Goal: Find specific page/section: Find specific page/section

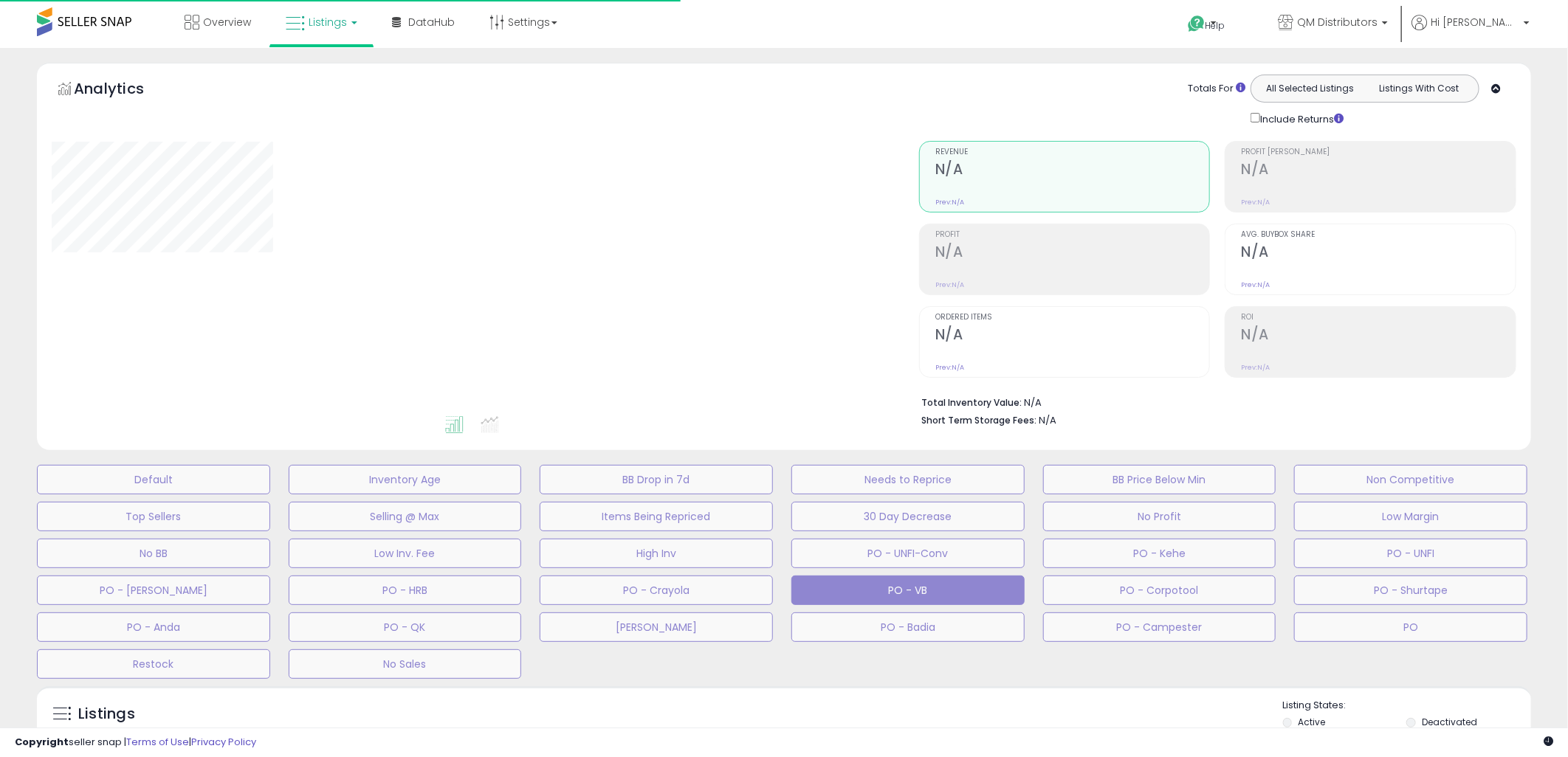
type input "**********"
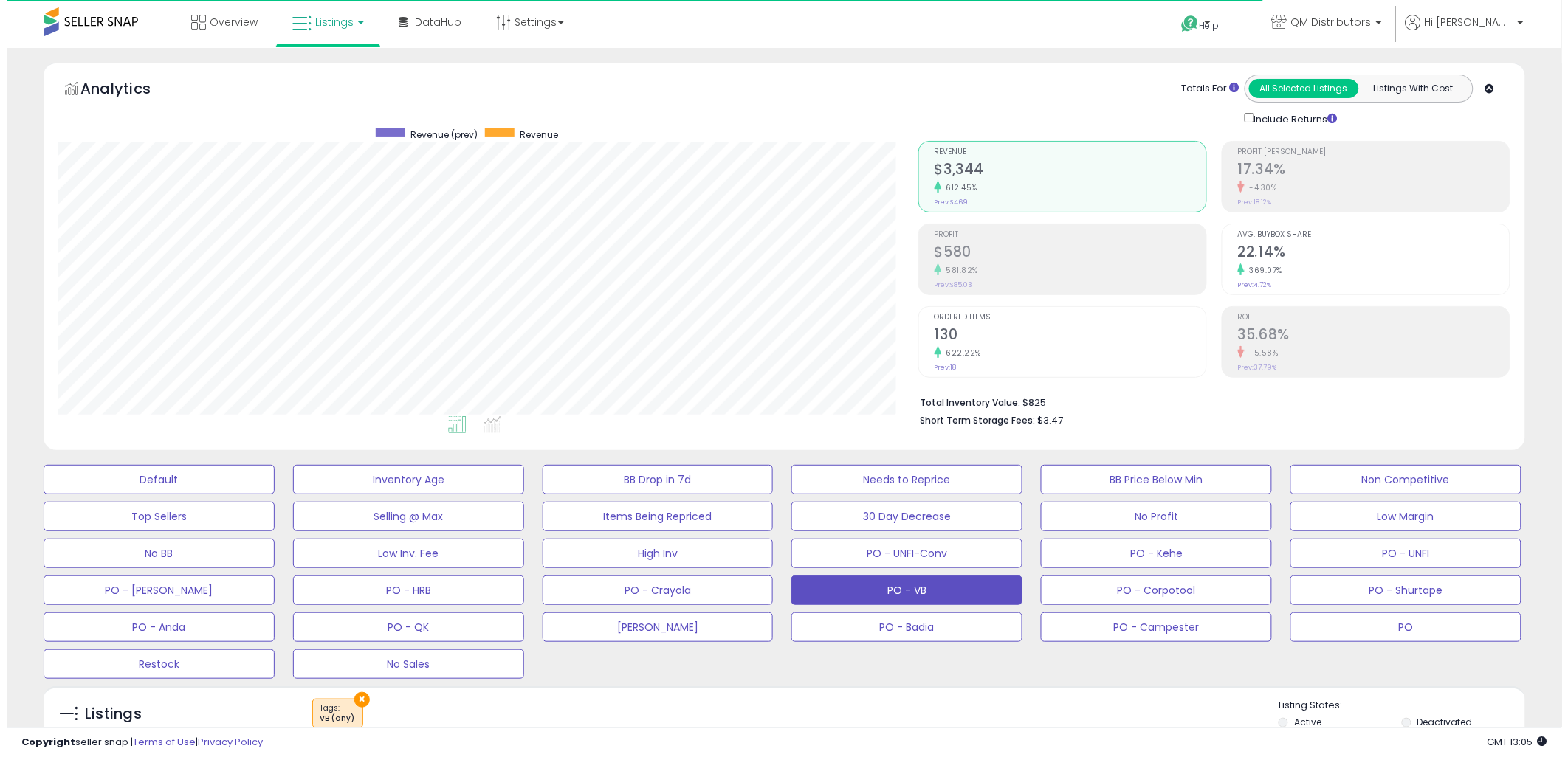
scroll to position [302, 860]
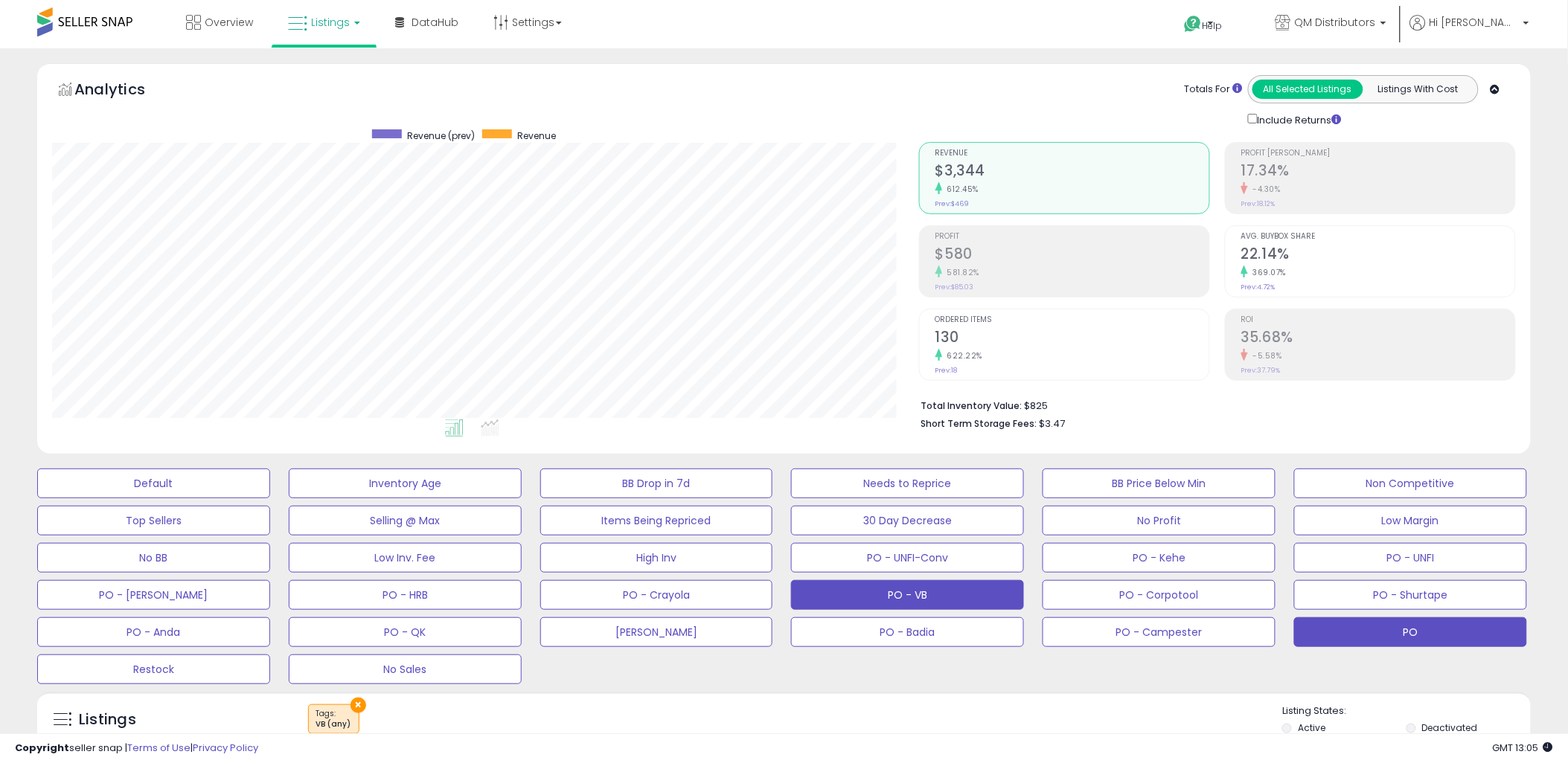
click at [1396, 626] on button "PO" at bounding box center [1410, 633] width 233 height 30
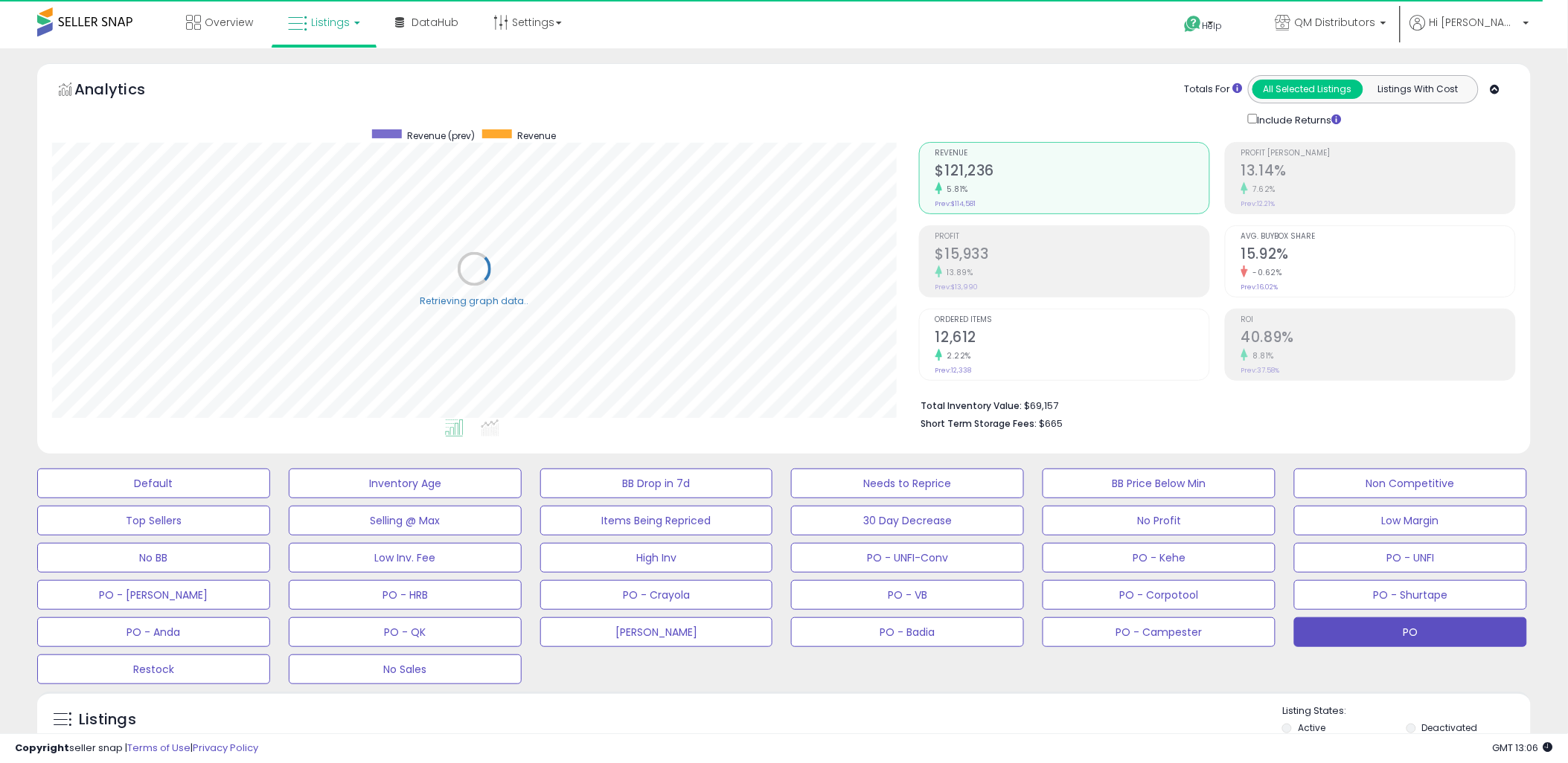
scroll to position [413, 0]
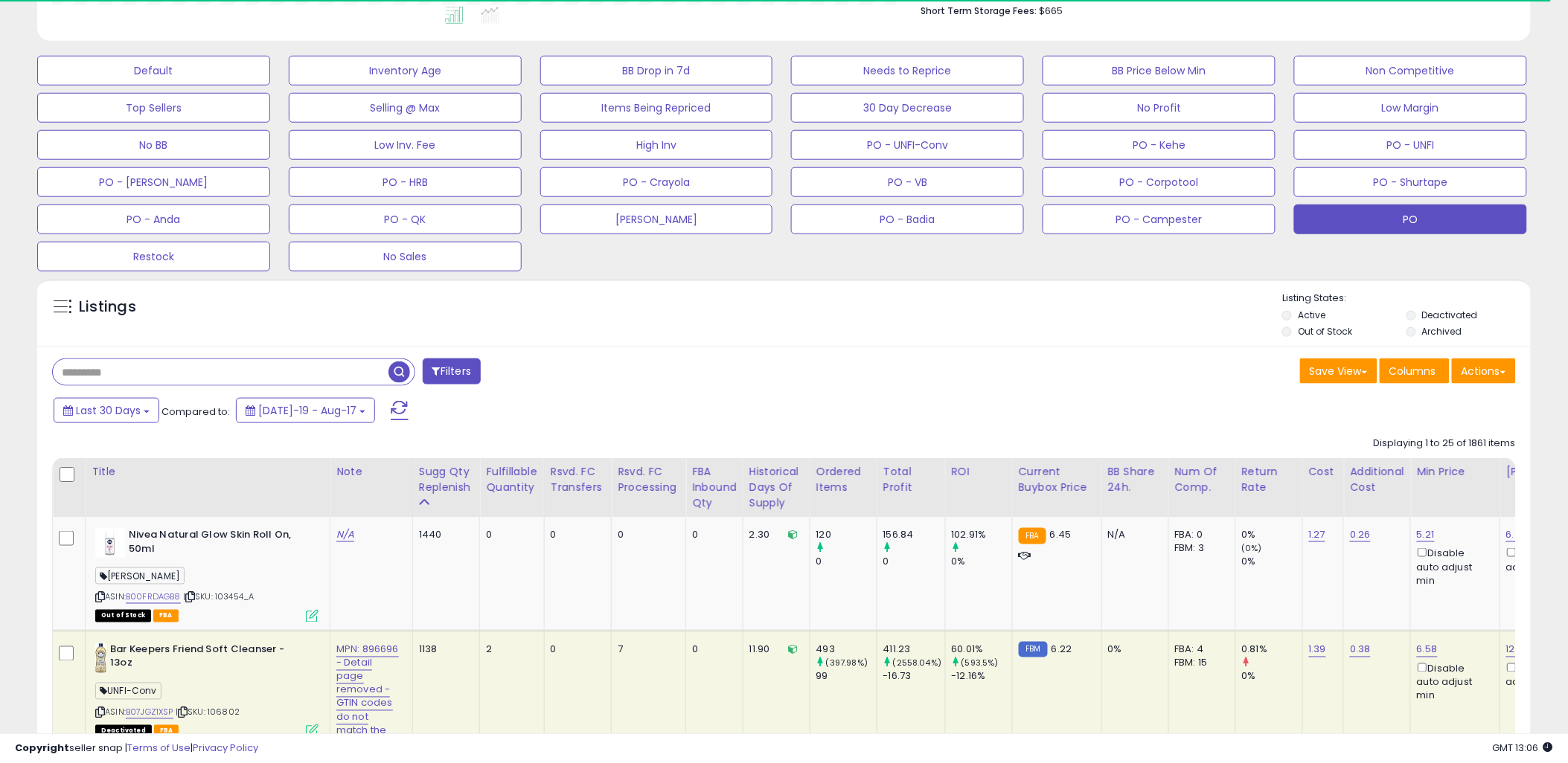
click at [196, 366] on input "text" at bounding box center [220, 372] width 336 height 26
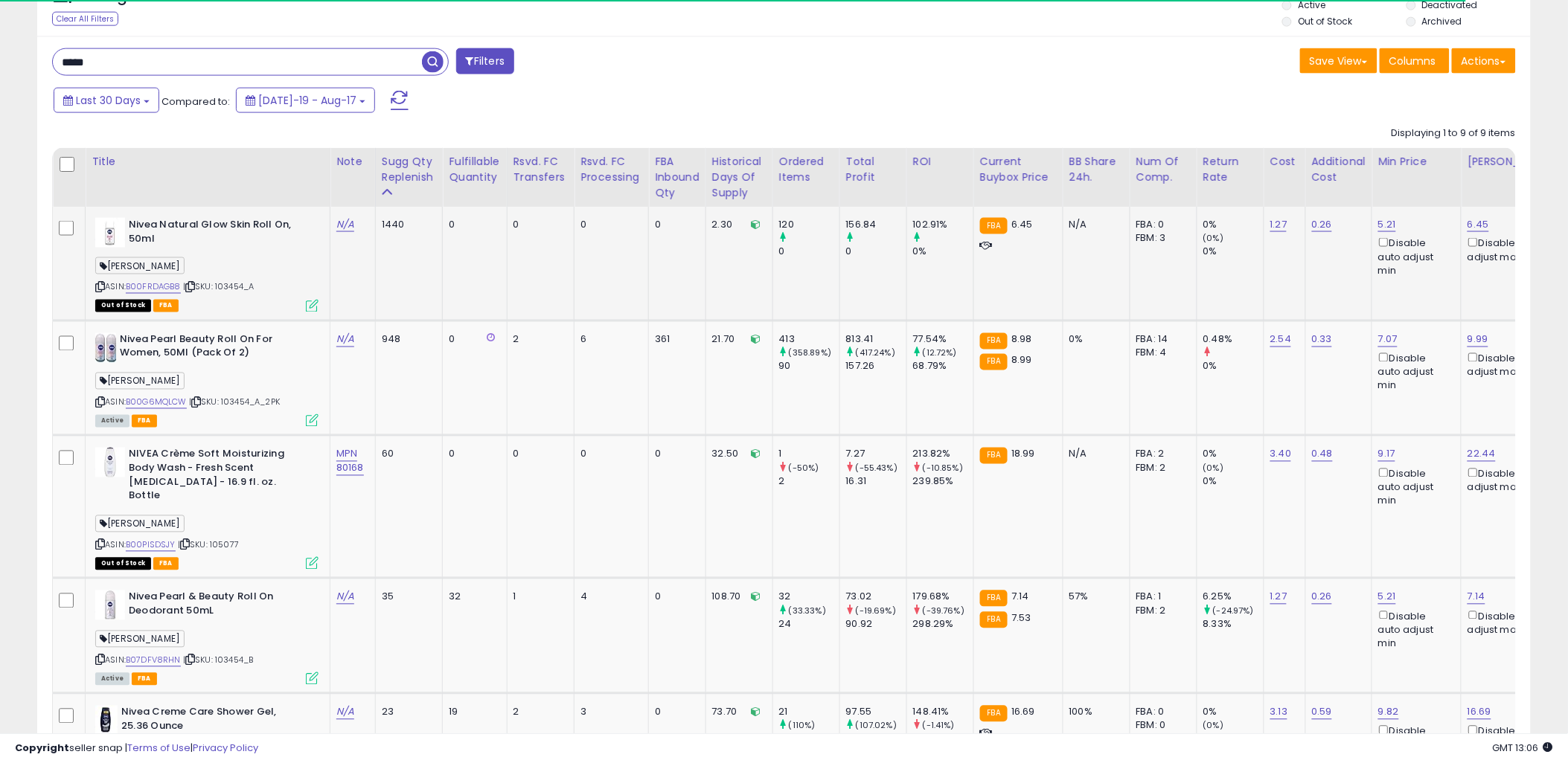
scroll to position [305, 867]
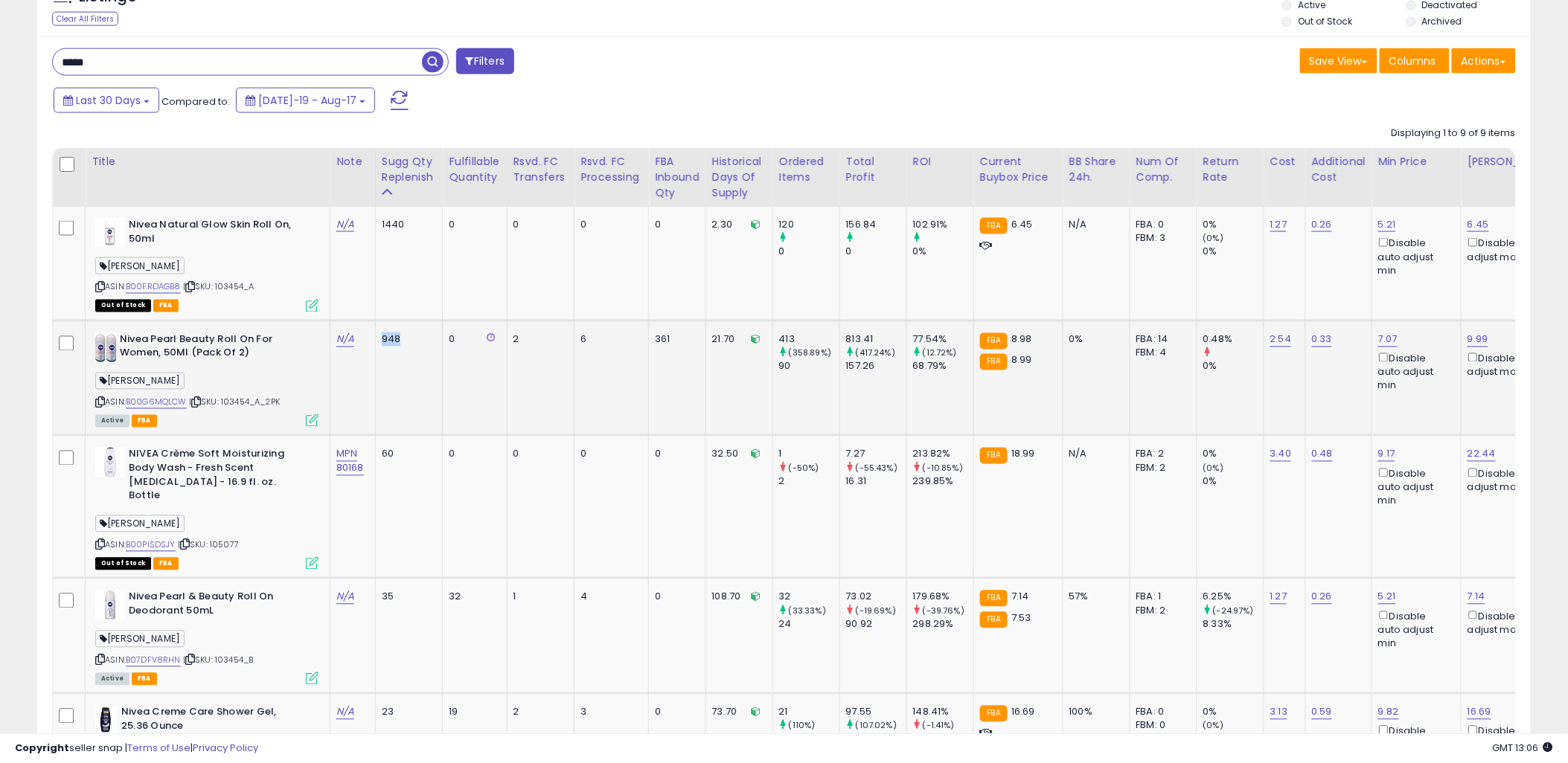
drag, startPoint x: 404, startPoint y: 339, endPoint x: 379, endPoint y: 345, distance: 25.7
click at [379, 345] on td "948" at bounding box center [409, 378] width 68 height 115
drag, startPoint x: 674, startPoint y: 339, endPoint x: 655, endPoint y: 342, distance: 19.2
click at [655, 342] on td "361" at bounding box center [677, 378] width 58 height 115
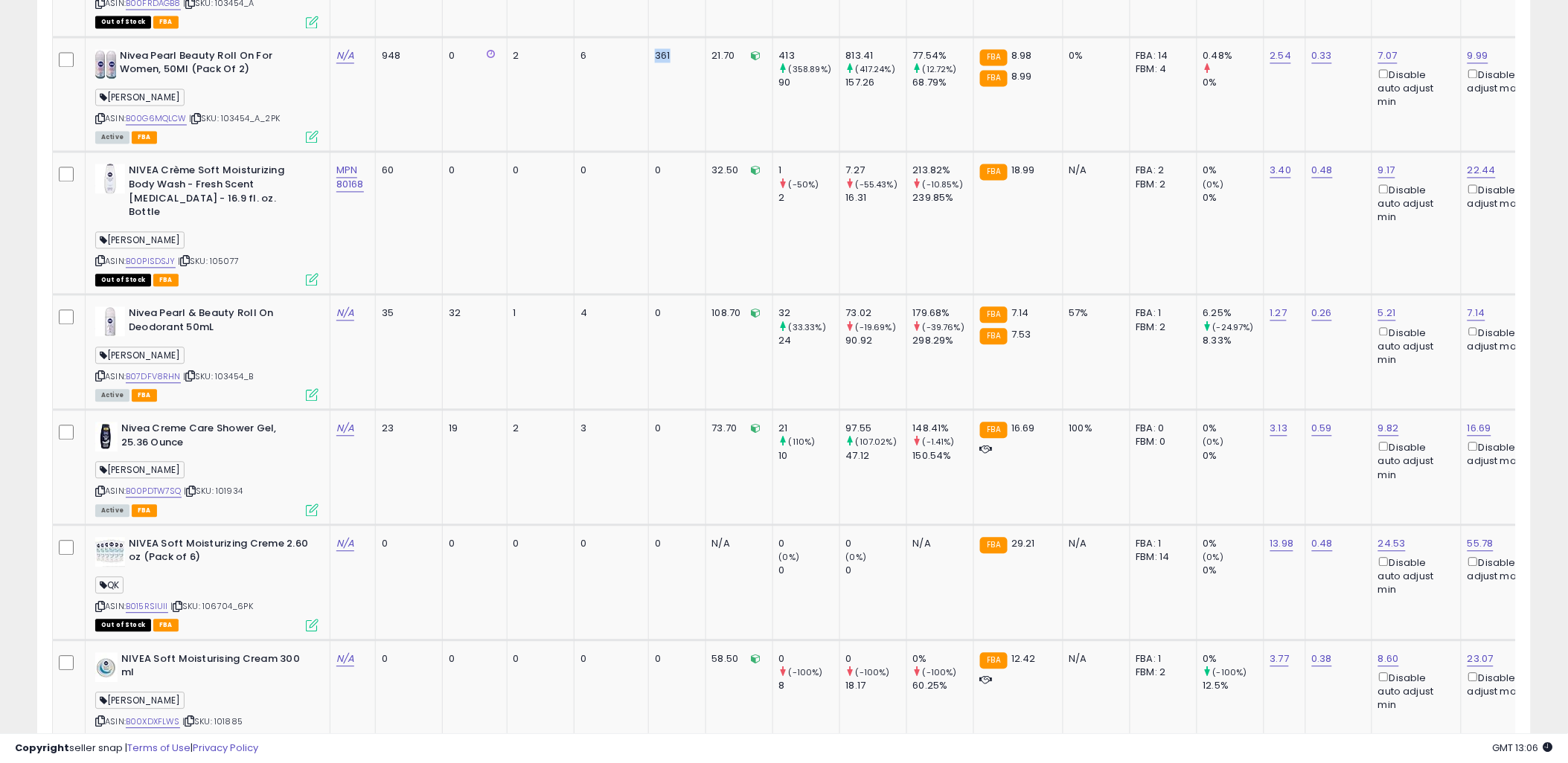
scroll to position [841, 0]
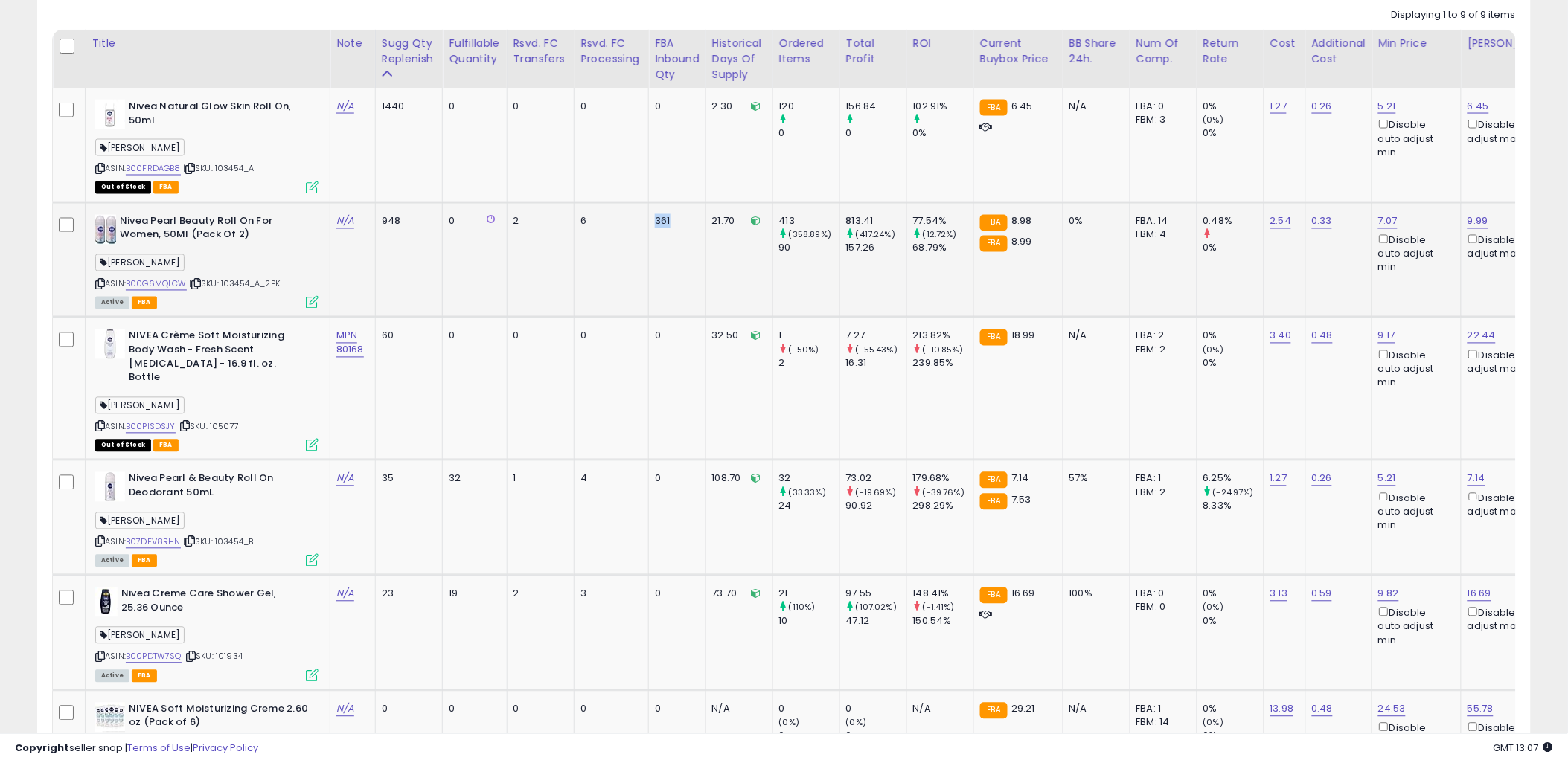
drag, startPoint x: 286, startPoint y: 287, endPoint x: 224, endPoint y: 284, distance: 62.1
click at [224, 284] on div "ASIN: B00G6MQLCW | SKU: 103454_A_2PK Active FBA" at bounding box center [207, 261] width 223 height 93
copy span "103454_A_2PK"
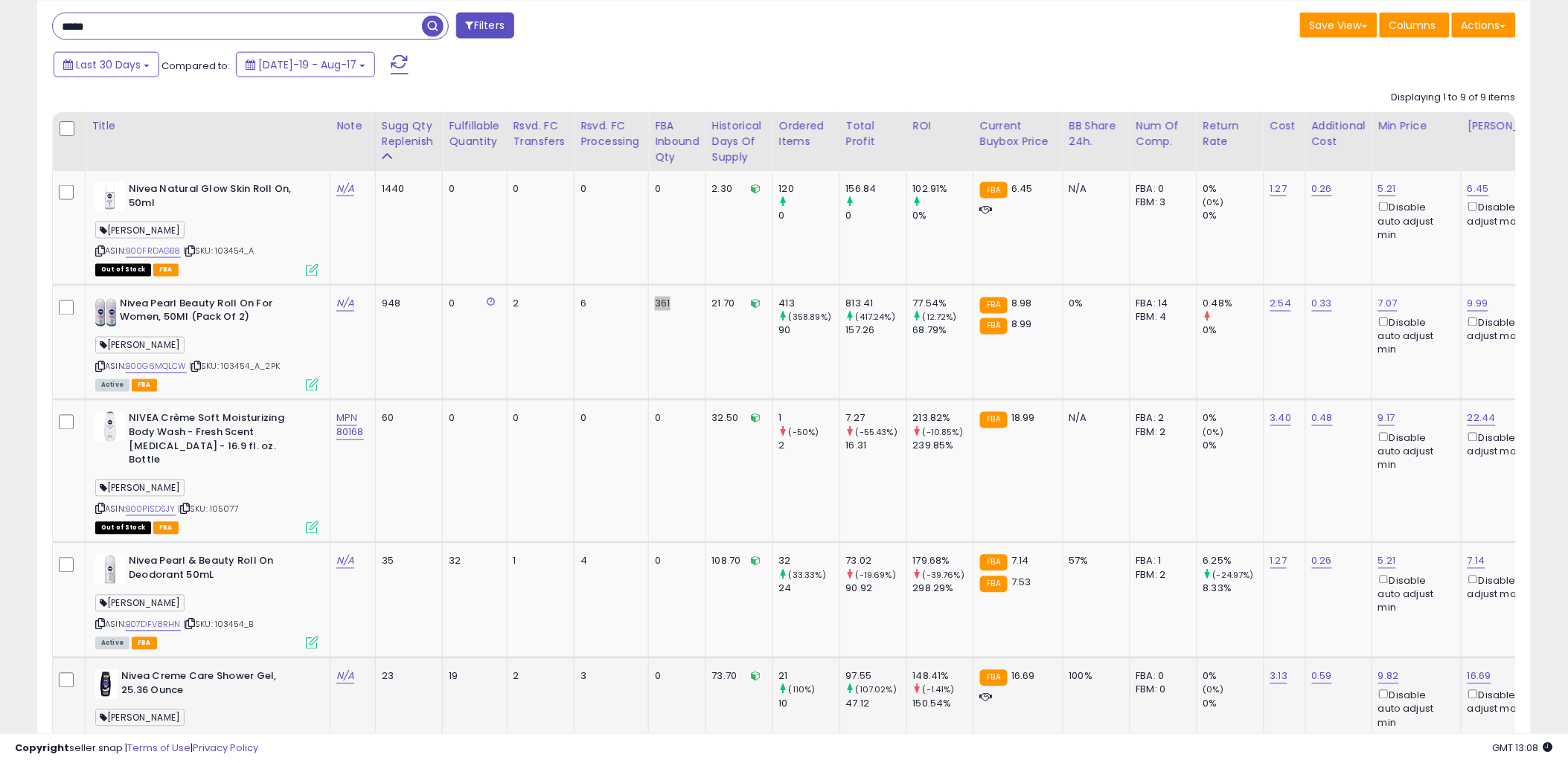
scroll to position [345, 0]
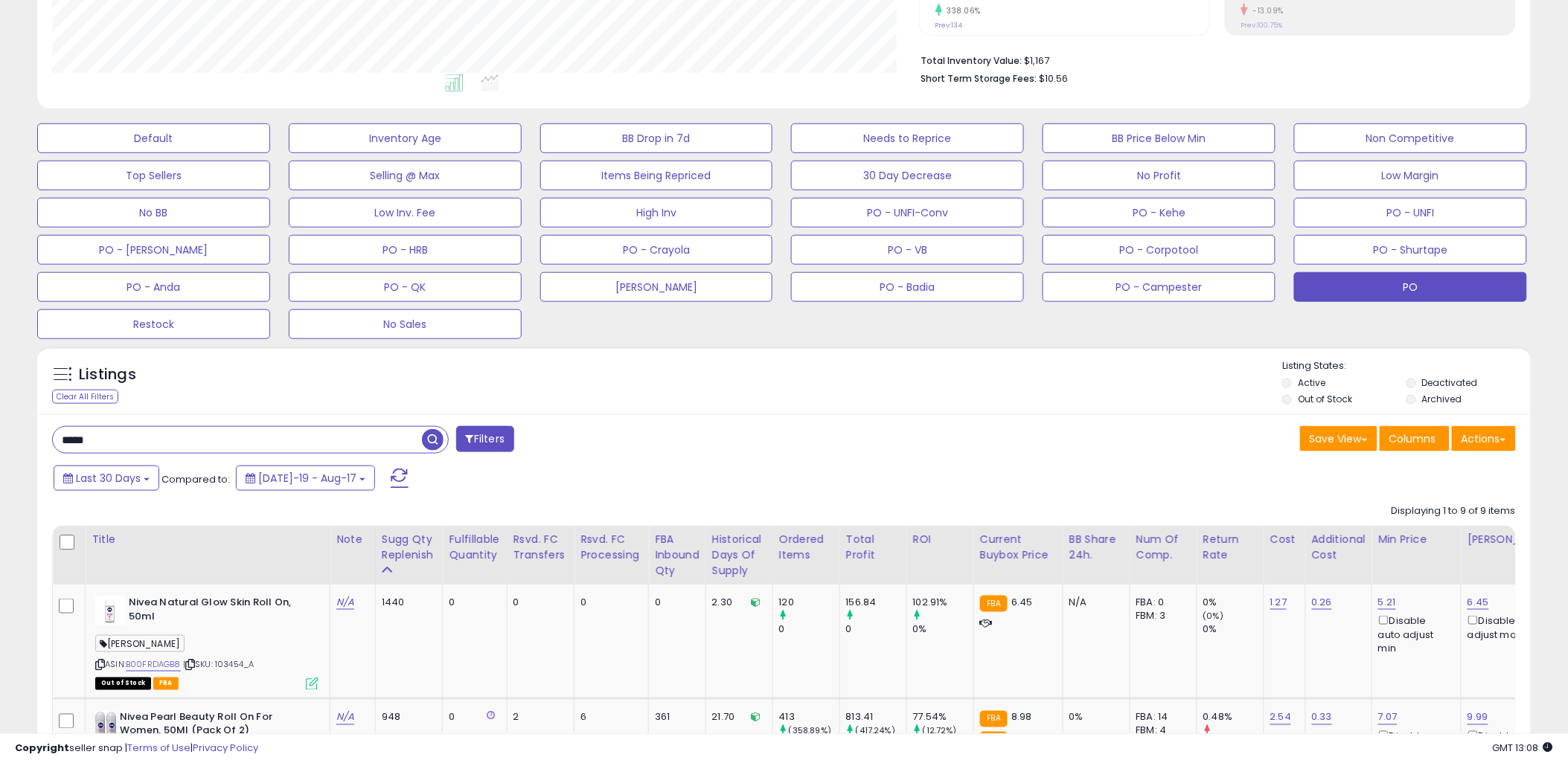
drag, startPoint x: 190, startPoint y: 440, endPoint x: -4, endPoint y: 446, distance: 194.1
click at [0, 418] on html "Unable to login Retrieving listings data.. has not yet accepted the Terms of Us…" at bounding box center [784, 36] width 1568 height 763
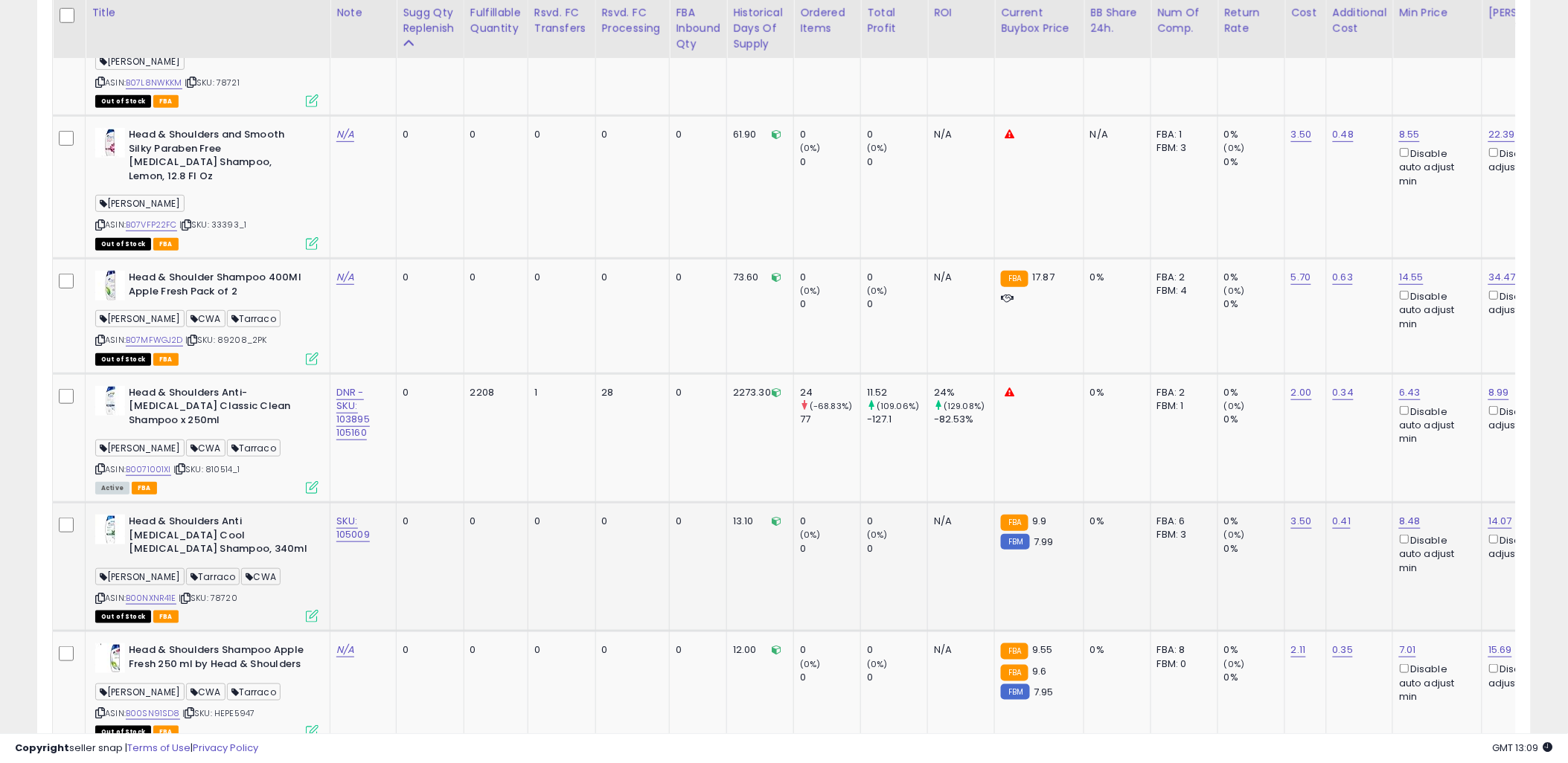
scroll to position [2361, 0]
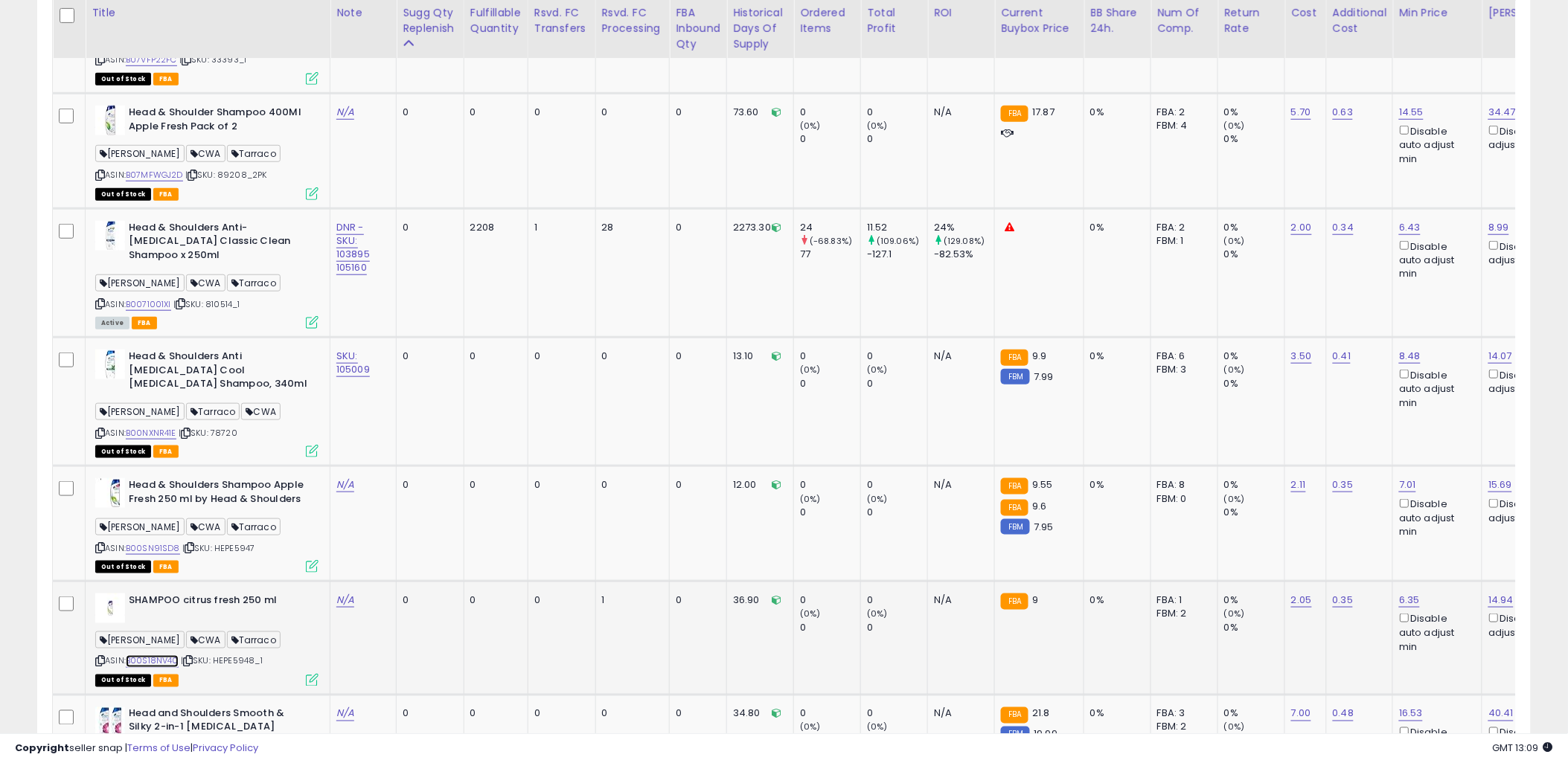
click at [153, 656] on link "B00S18NV40" at bounding box center [152, 662] width 53 height 13
drag, startPoint x: 254, startPoint y: 584, endPoint x: 217, endPoint y: 584, distance: 37.0
click at [217, 656] on span "| SKU: HEPE5948_1" at bounding box center [222, 661] width 82 height 12
click at [276, 593] on div "ASIN: B00S18NV40 | SKU: HEPE5948_1 Out of Stock FBA" at bounding box center [207, 639] width 223 height 92
drag, startPoint x: 269, startPoint y: 586, endPoint x: 218, endPoint y: 588, distance: 51.0
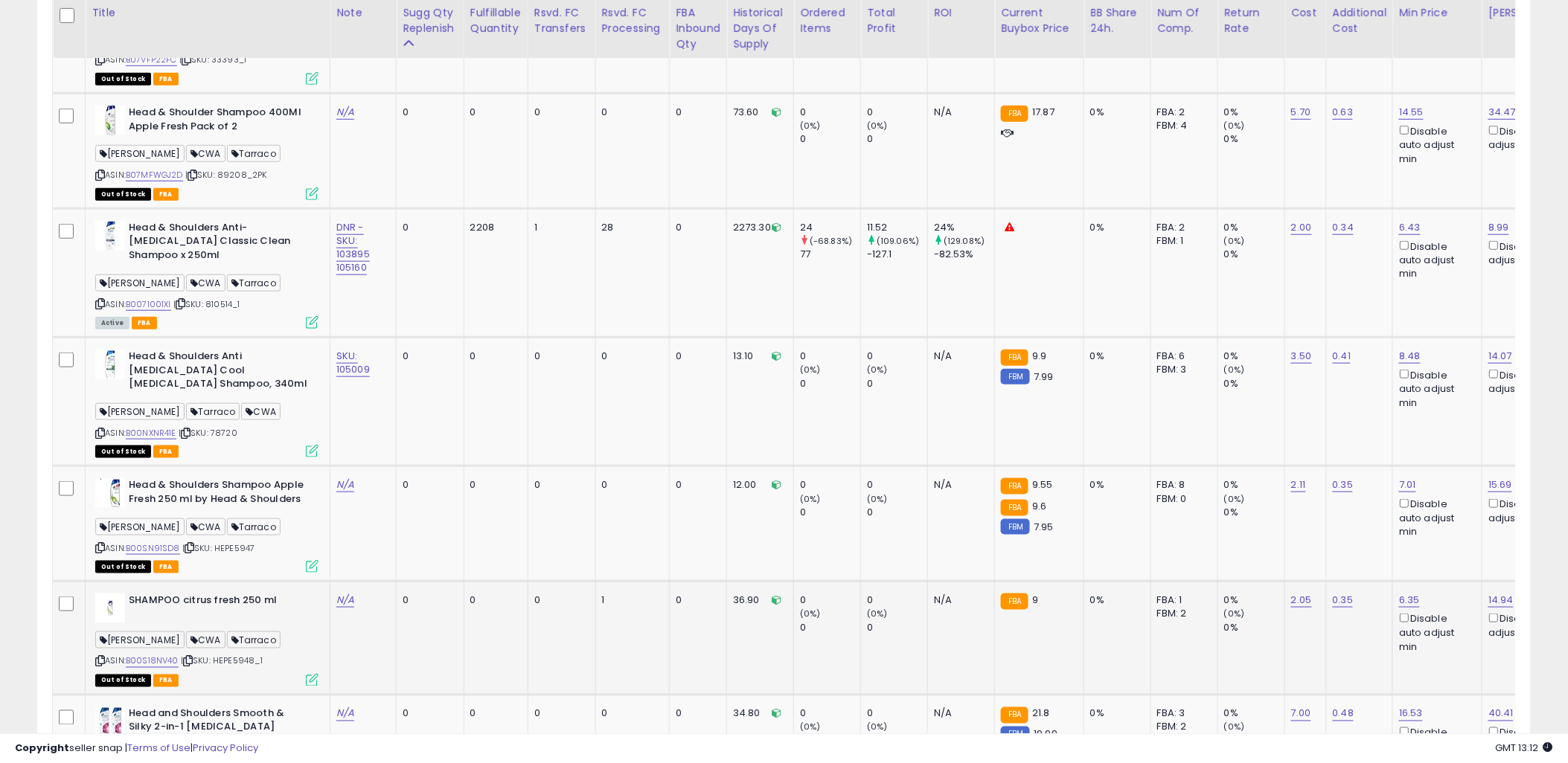
click at [218, 593] on div "ASIN: B00S18NV40 | SKU: HEPE5948_1 Out of Stock FBA" at bounding box center [207, 639] width 223 height 92
copy span "HEPE5948_1"
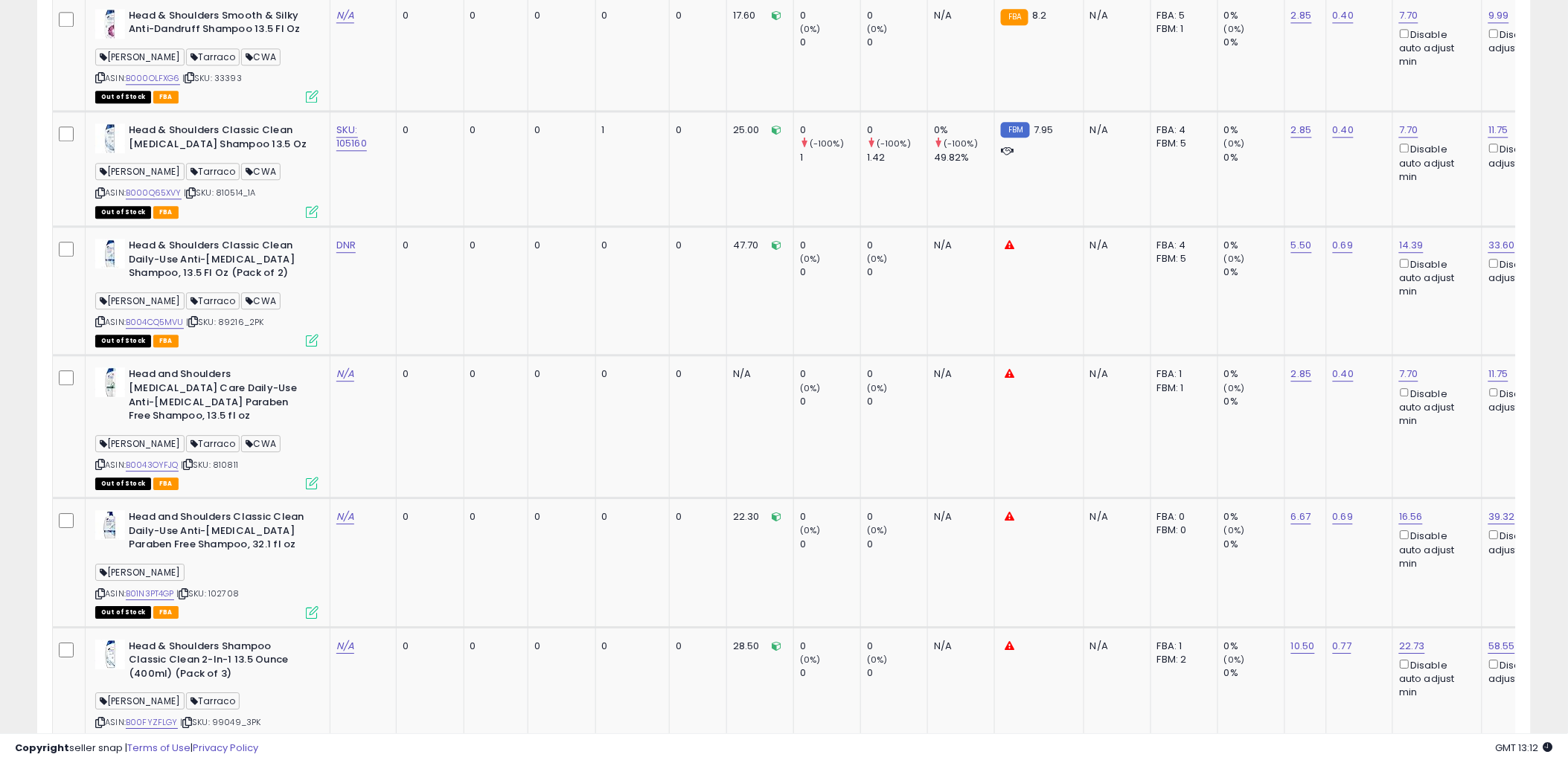
scroll to position [705, 0]
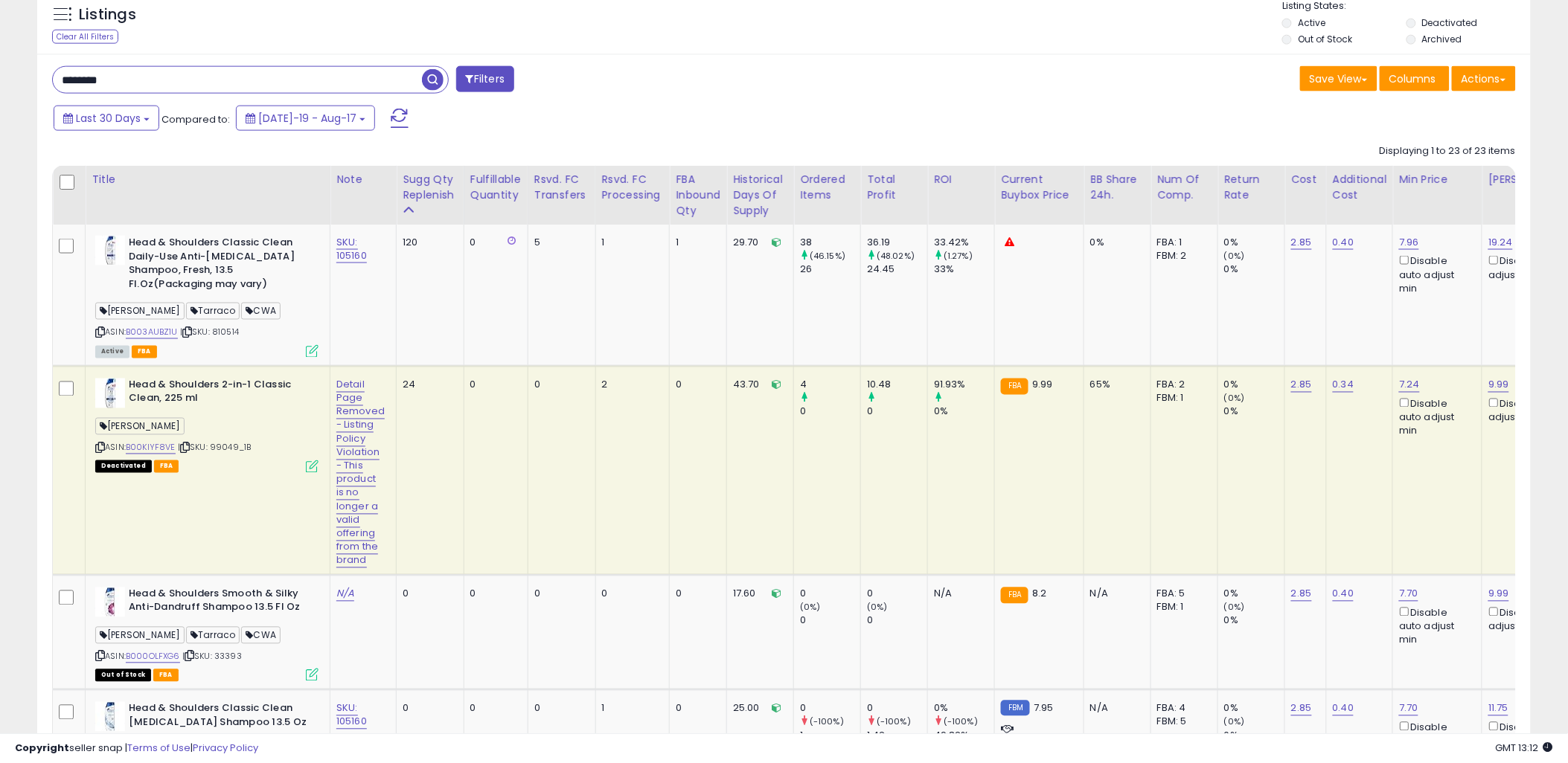
drag, startPoint x: 116, startPoint y: 80, endPoint x: 7, endPoint y: 80, distance: 109.0
type input "*****"
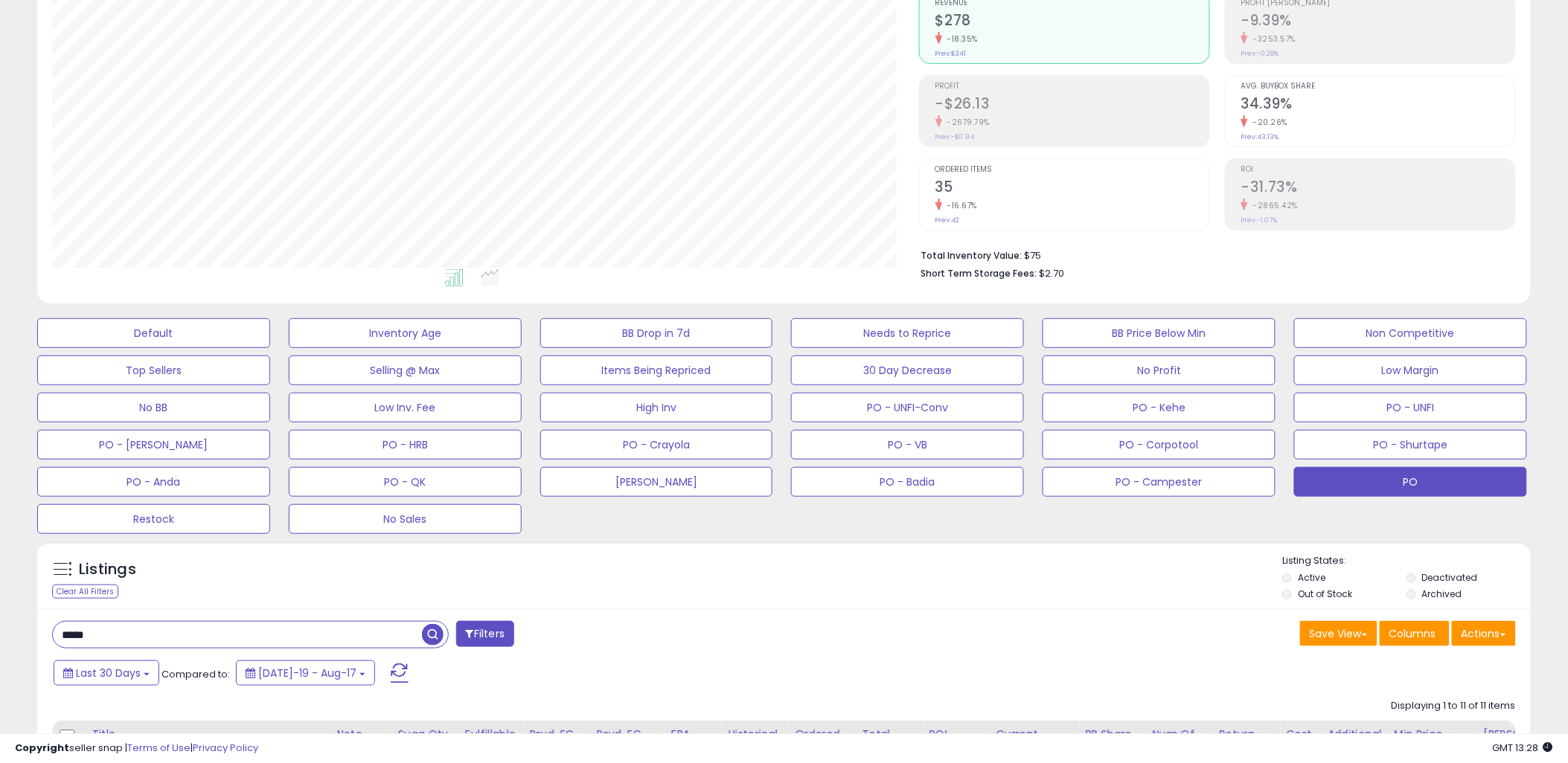
scroll to position [0, 0]
